Goal: Obtain resource: Download file/media

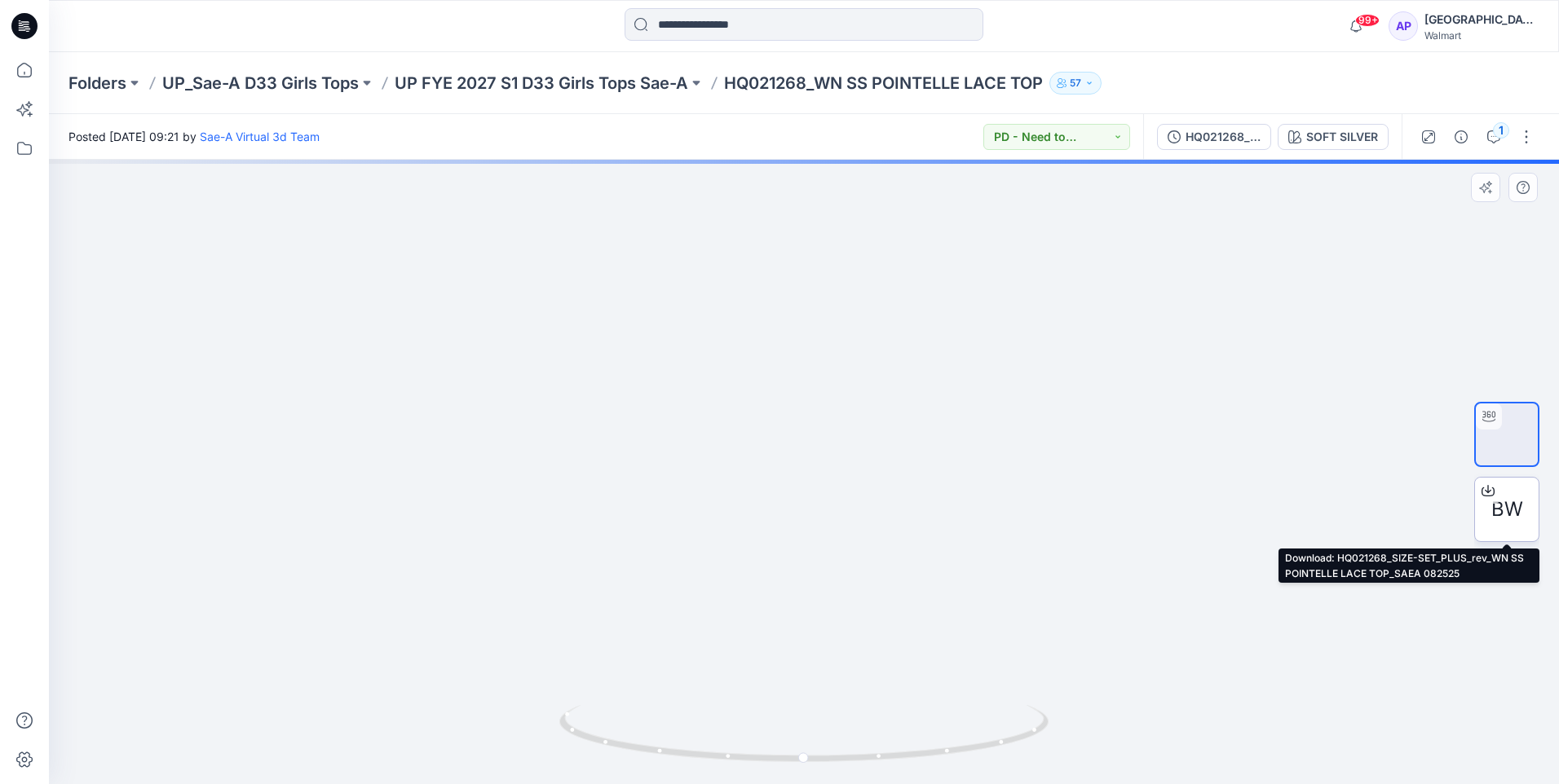
click at [1503, 506] on span "BW" at bounding box center [1506, 509] width 32 height 30
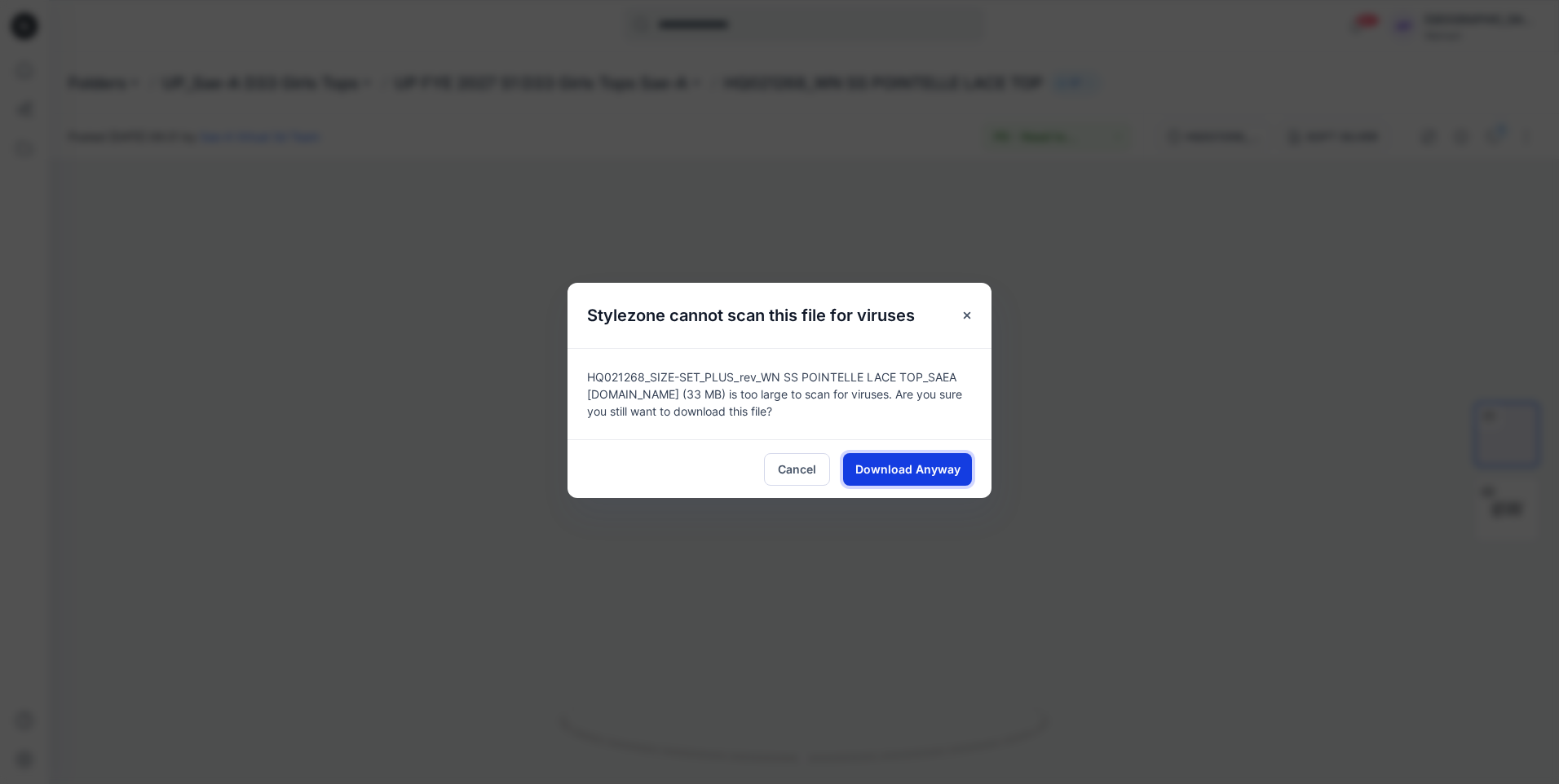
click at [926, 469] on span "Download Anyway" at bounding box center [908, 469] width 105 height 17
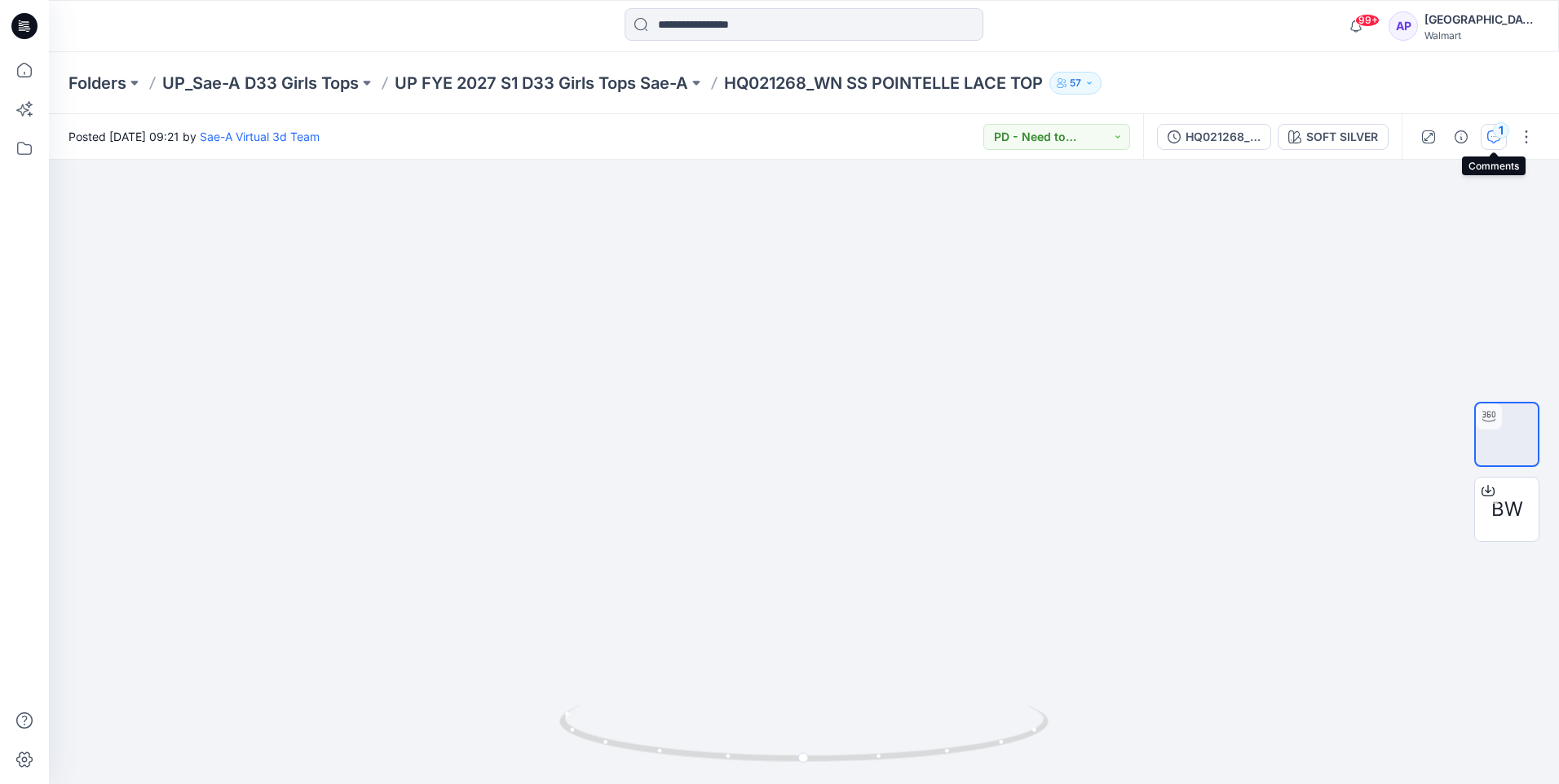
click at [1495, 136] on div "1" at bounding box center [1501, 130] width 16 height 16
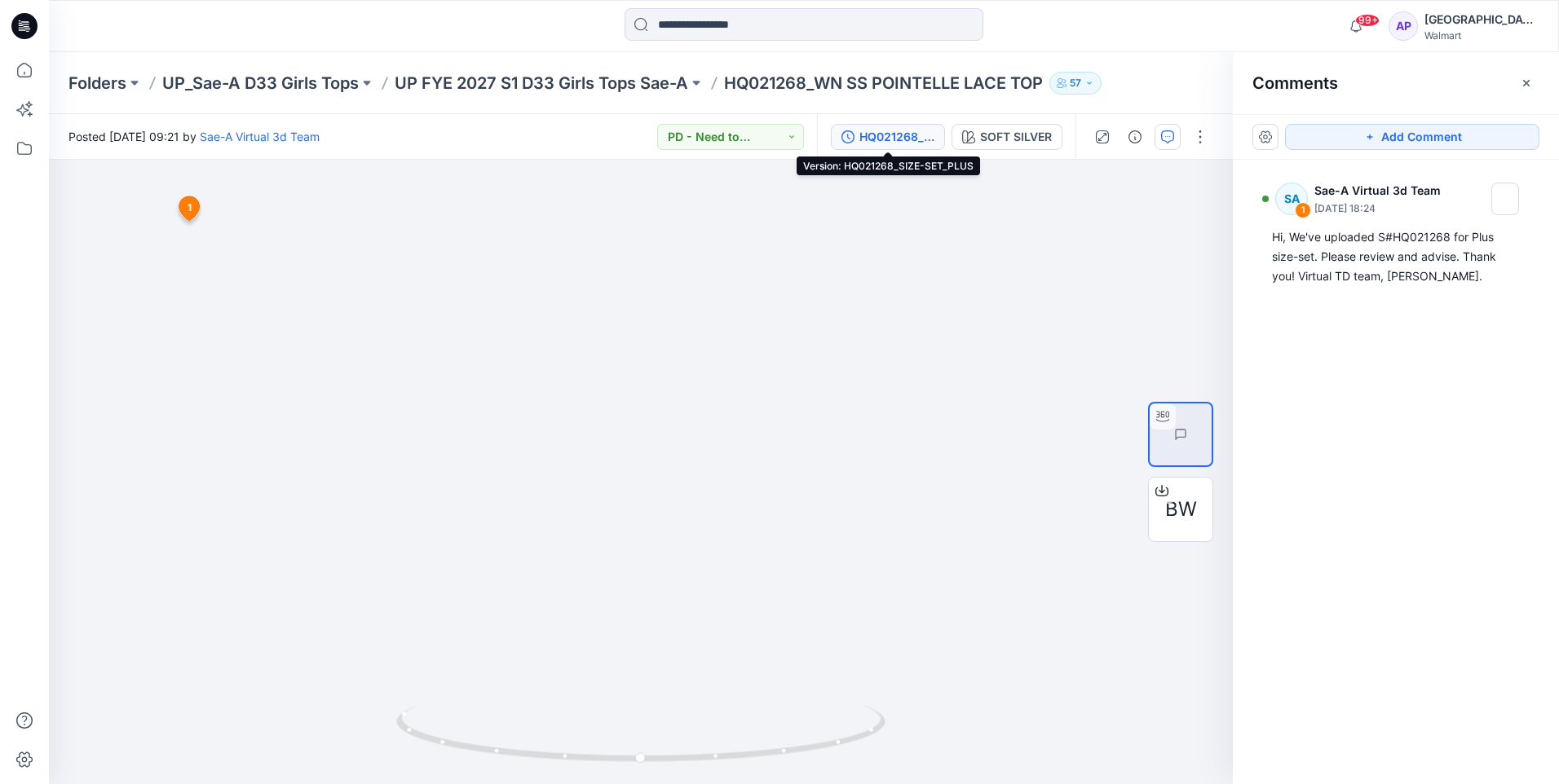
click at [881, 141] on div "HQ021268_SIZE-SET_PLUS" at bounding box center [897, 137] width 75 height 18
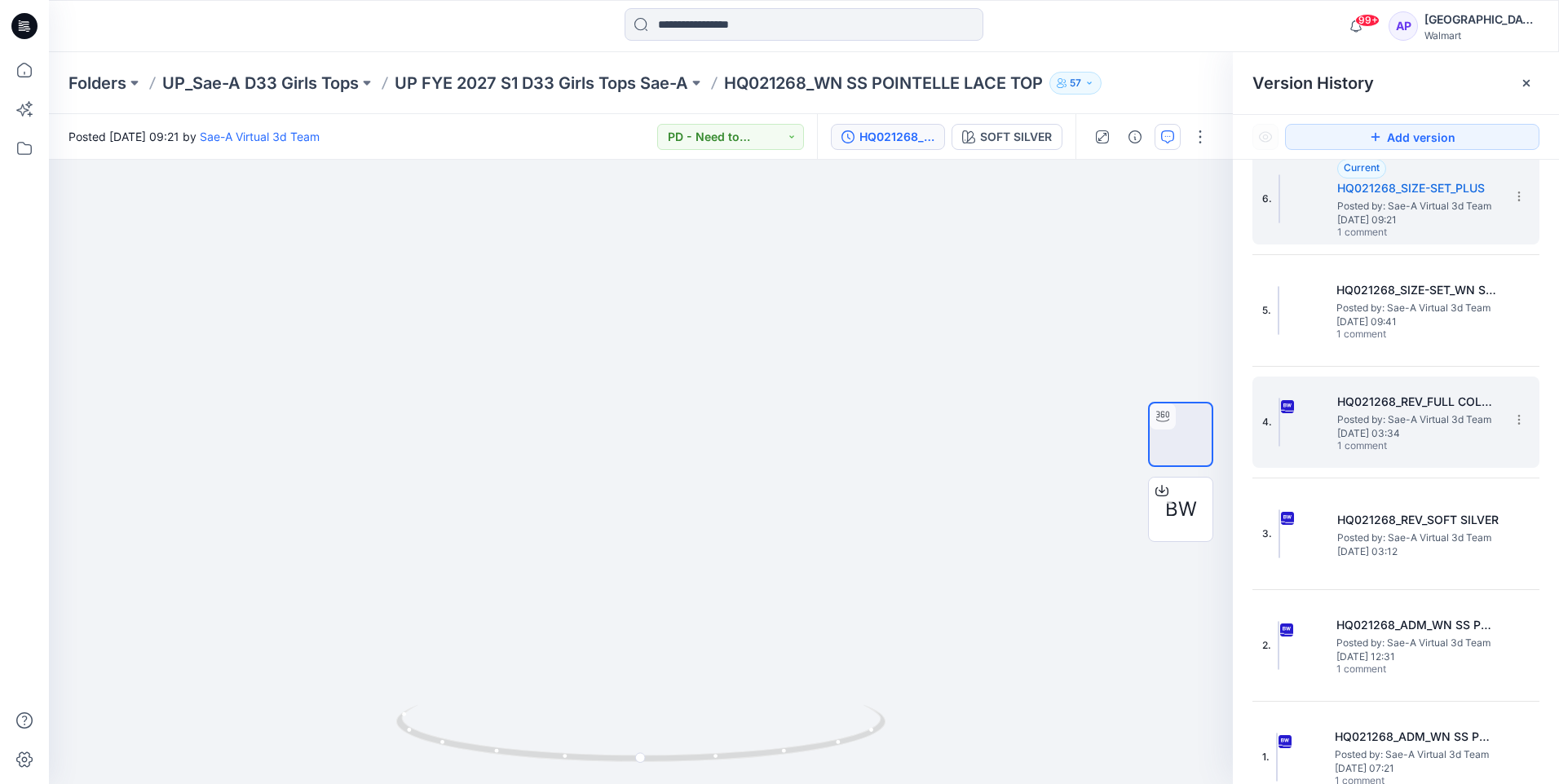
scroll to position [37, 0]
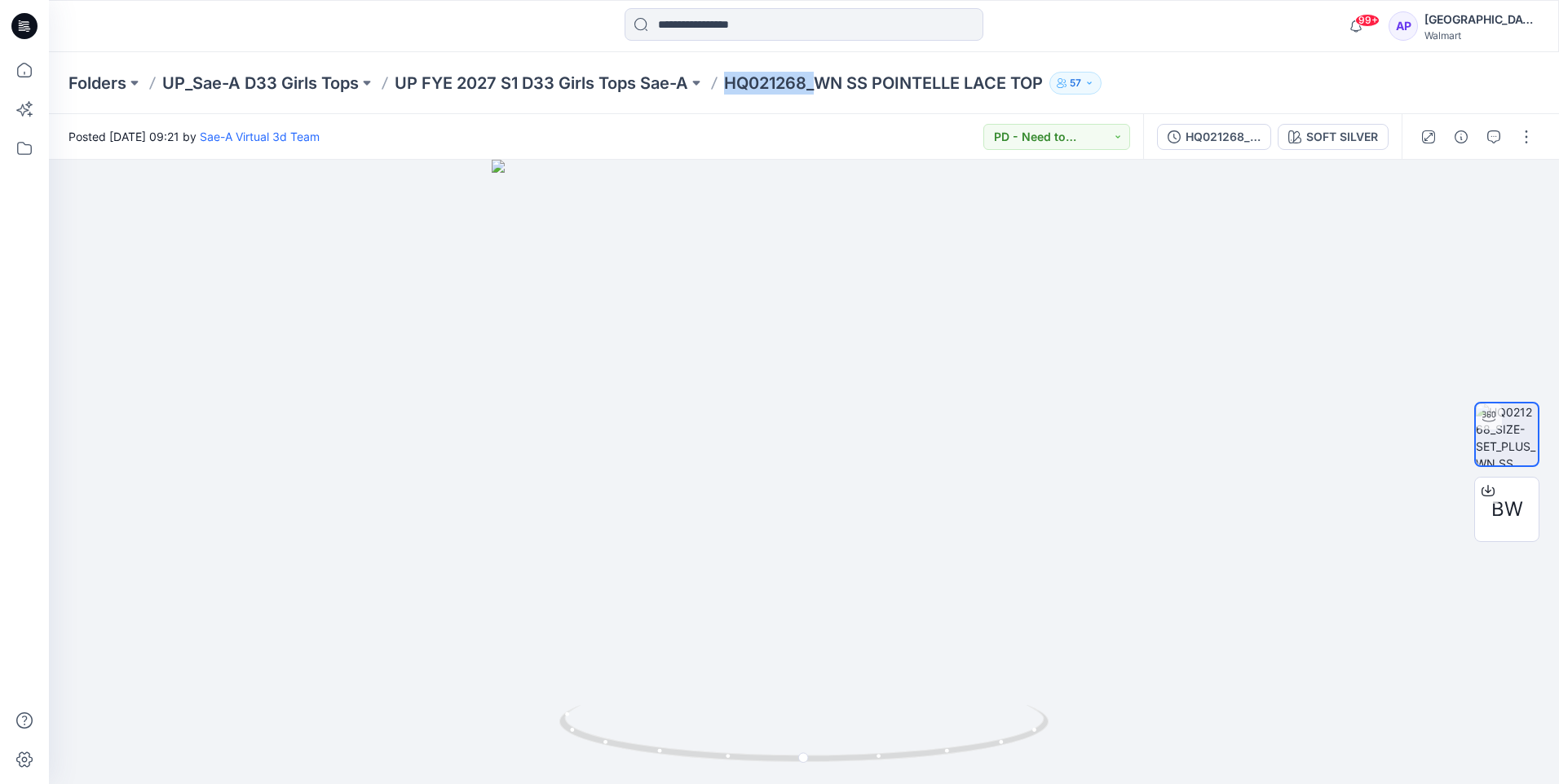
drag, startPoint x: 731, startPoint y: 77, endPoint x: 820, endPoint y: 78, distance: 89.0
click at [820, 78] on p "HQ021268_WN SS POINTELLE LACE TOP" at bounding box center [883, 83] width 318 height 23
copy p "HQ021268_"
